Goal: Task Accomplishment & Management: Manage account settings

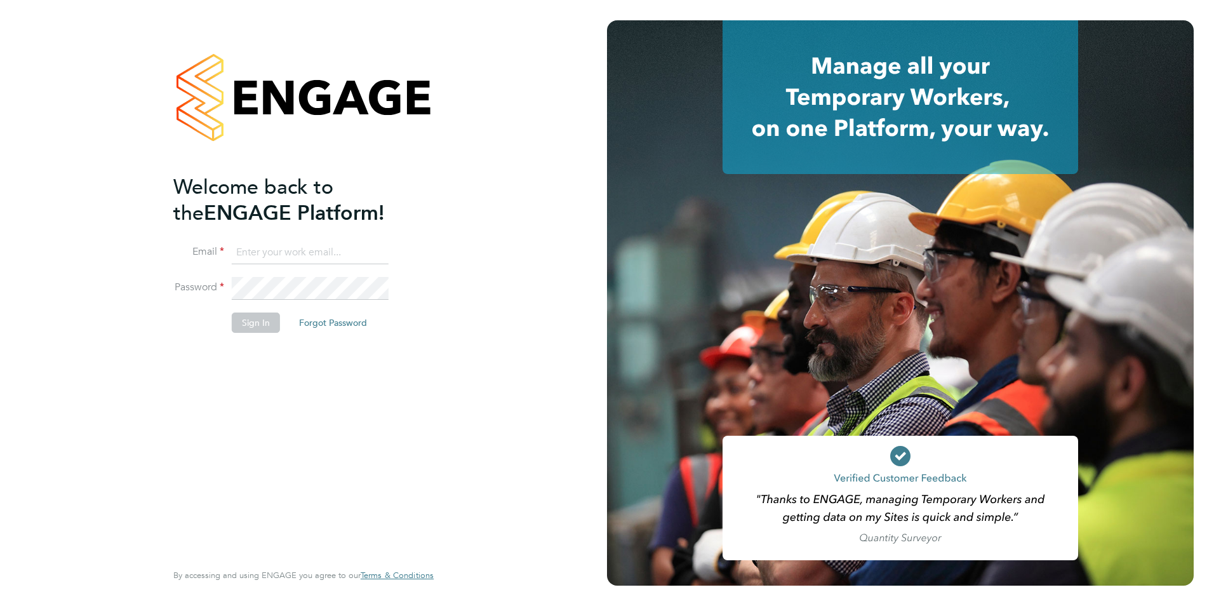
type input "emily.houghton@brightonandhovealbion.com"
click at [262, 326] on button "Sign In" at bounding box center [256, 322] width 48 height 20
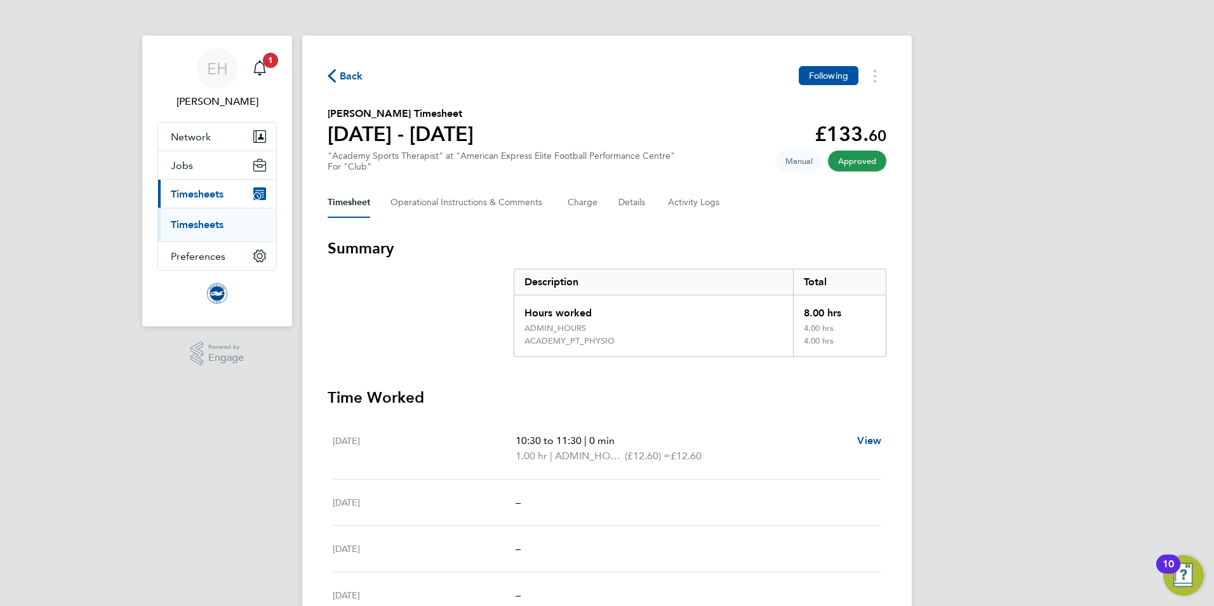
click at [206, 225] on link "Timesheets" at bounding box center [197, 224] width 53 height 12
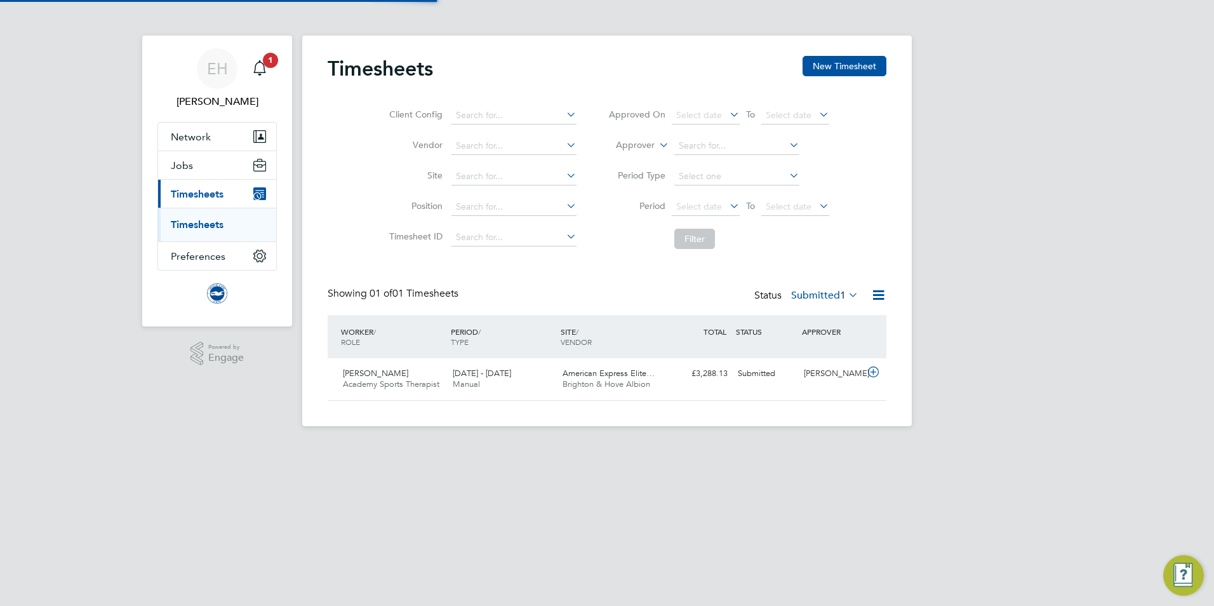
scroll to position [32, 110]
click at [377, 387] on span "Academy Sports Therapist" at bounding box center [391, 383] width 96 height 11
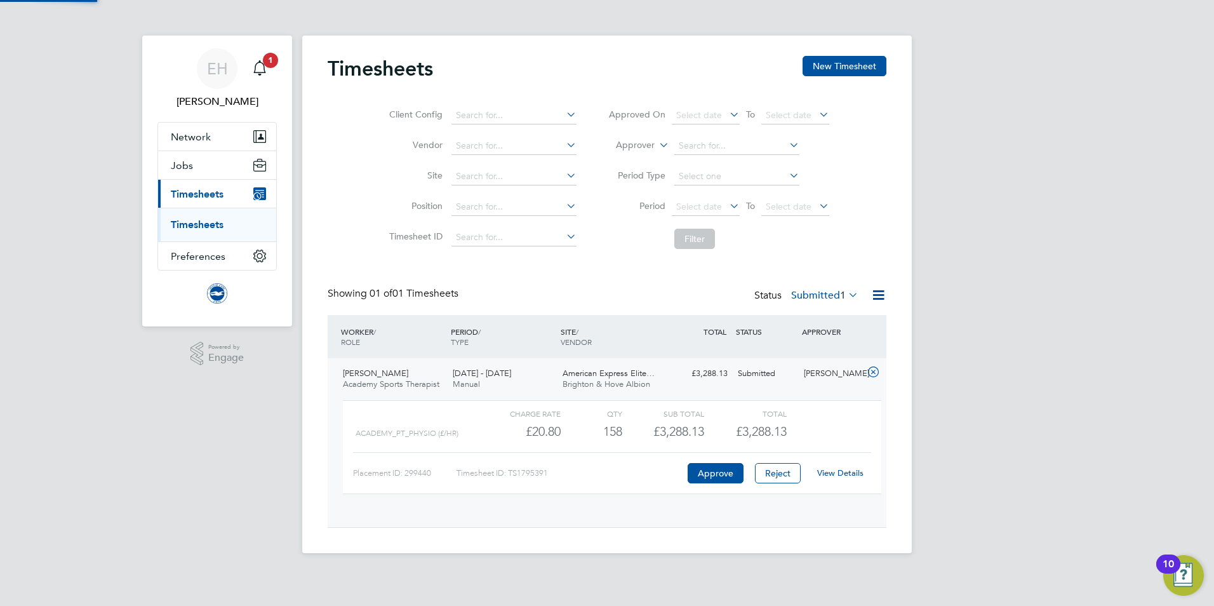
scroll to position [22, 124]
click at [850, 475] on link "View Details" at bounding box center [840, 472] width 46 height 11
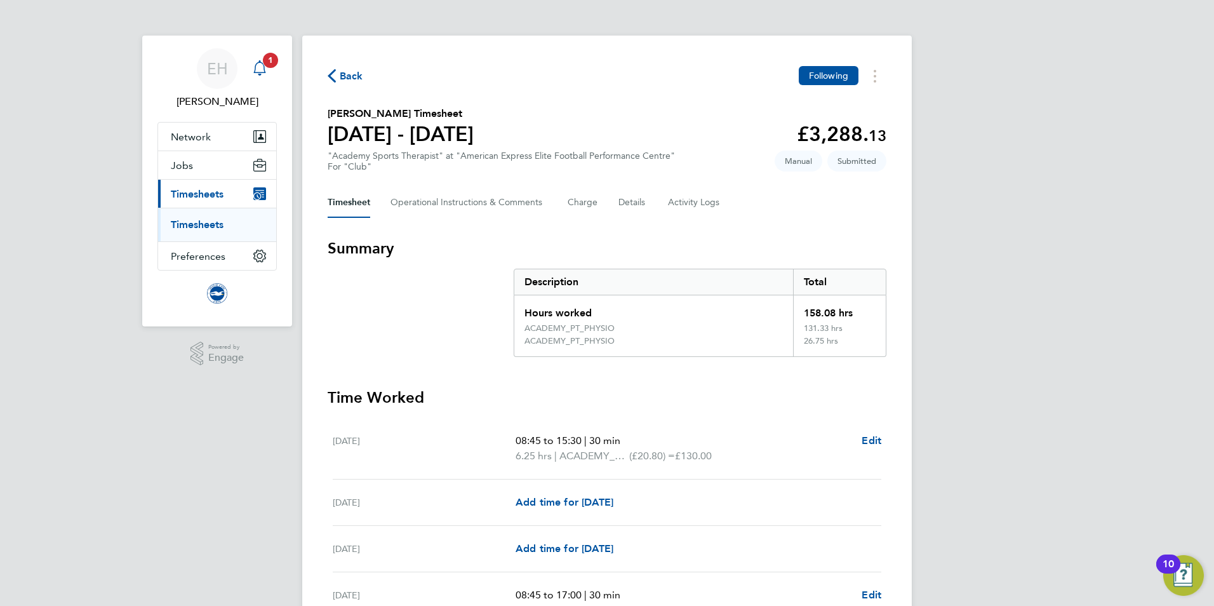
click at [263, 63] on span "1" at bounding box center [270, 60] width 15 height 15
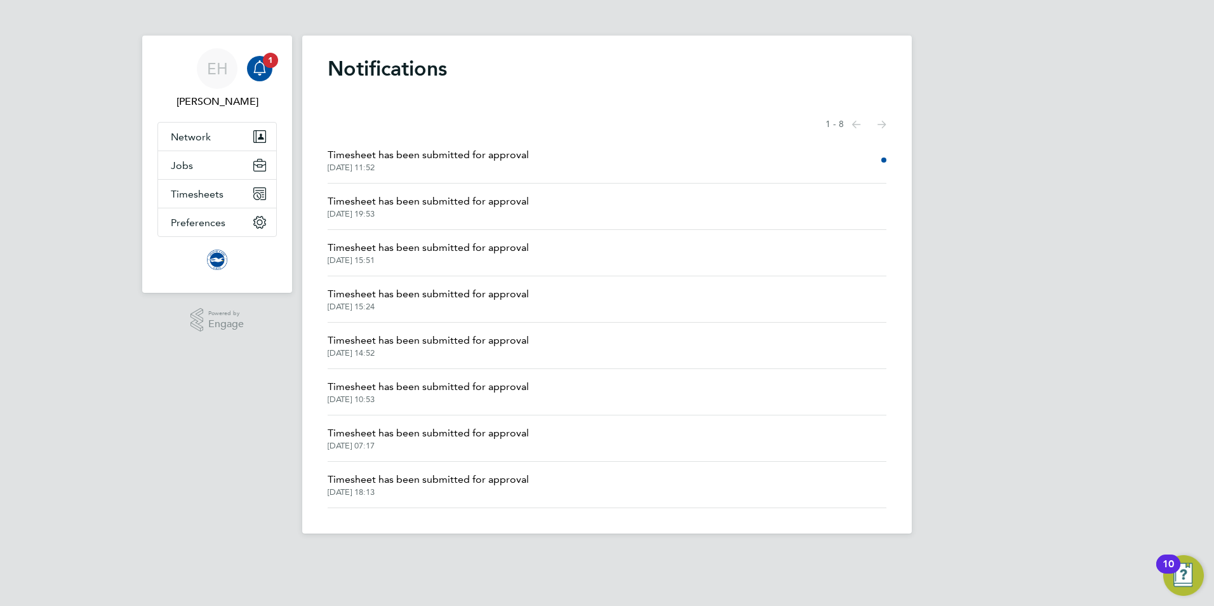
click at [404, 161] on span "Timesheet has been submitted for approval" at bounding box center [428, 154] width 201 height 15
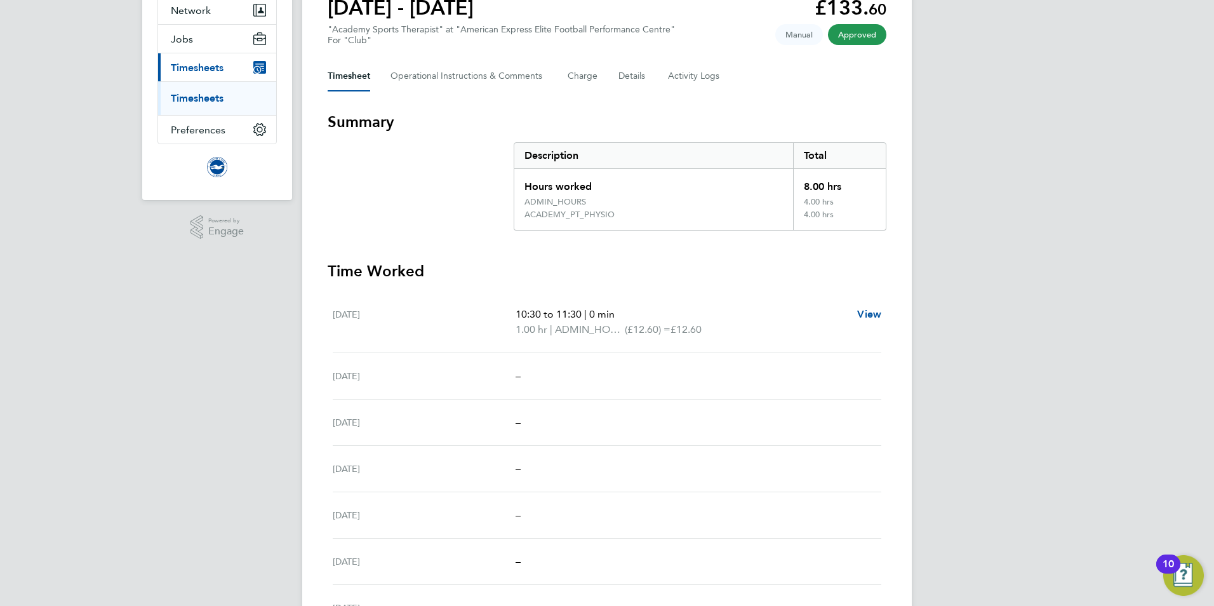
scroll to position [127, 0]
click at [209, 98] on link "Timesheets" at bounding box center [197, 97] width 53 height 12
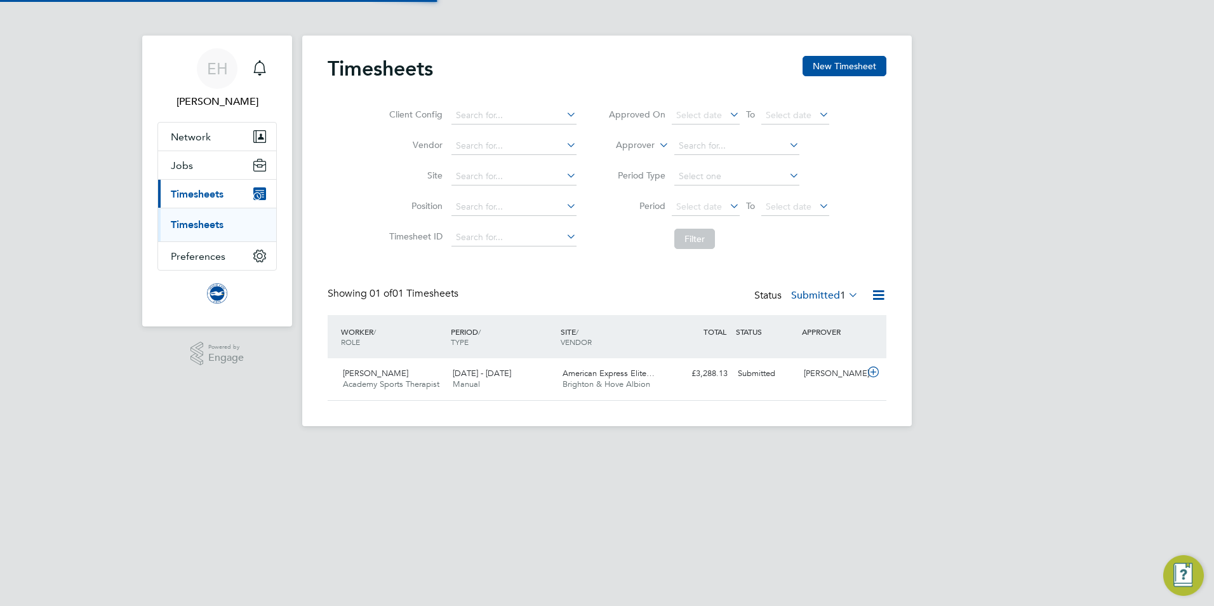
scroll to position [32, 110]
